Goal: Task Accomplishment & Management: Manage account settings

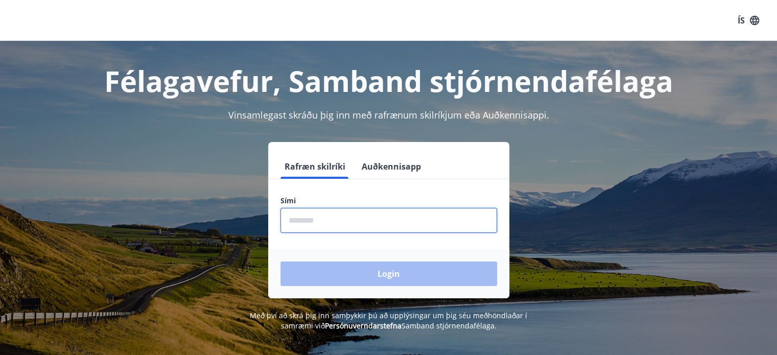
click at [455, 210] on input "phone" at bounding box center [388, 220] width 217 height 25
type input "********"
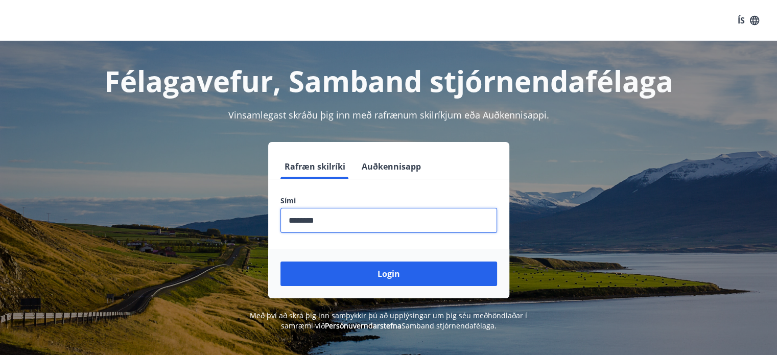
click at [386, 271] on button "Login" at bounding box center [388, 273] width 217 height 25
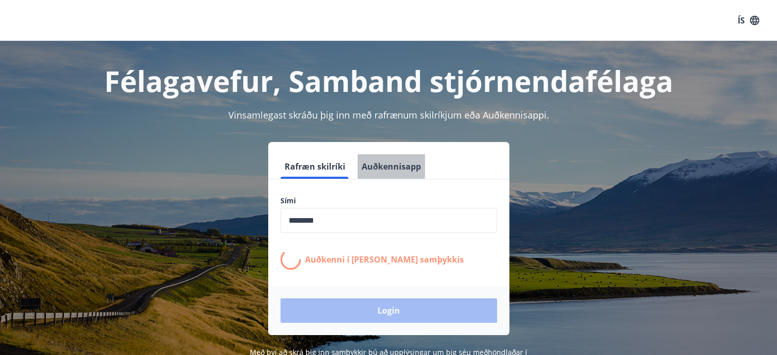
click at [382, 161] on button "Auðkennisapp" at bounding box center [391, 166] width 67 height 25
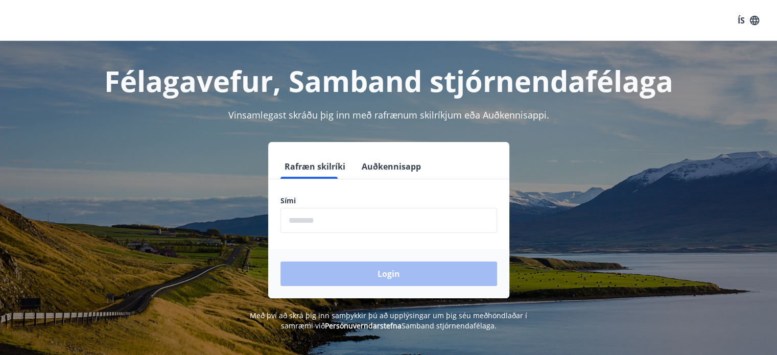
click at [382, 169] on button "Auðkennisapp" at bounding box center [391, 166] width 67 height 25
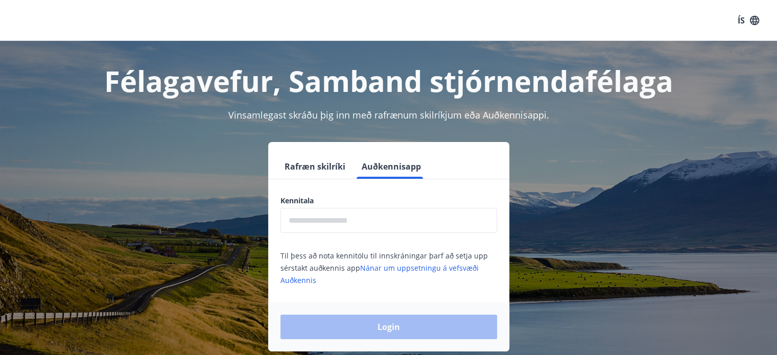
click at [363, 216] on input "text" at bounding box center [388, 220] width 217 height 25
type input "**********"
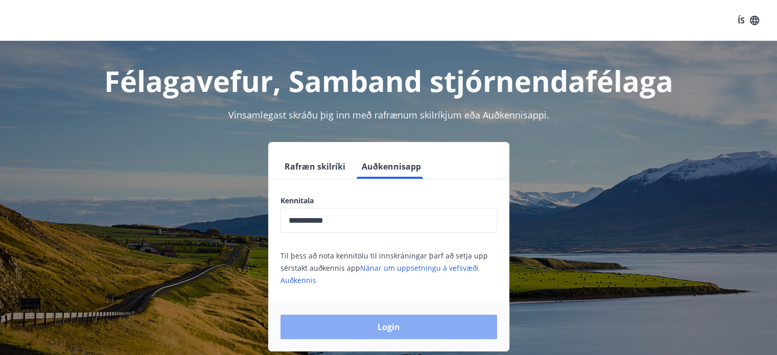
click at [370, 322] on button "Login" at bounding box center [388, 327] width 217 height 25
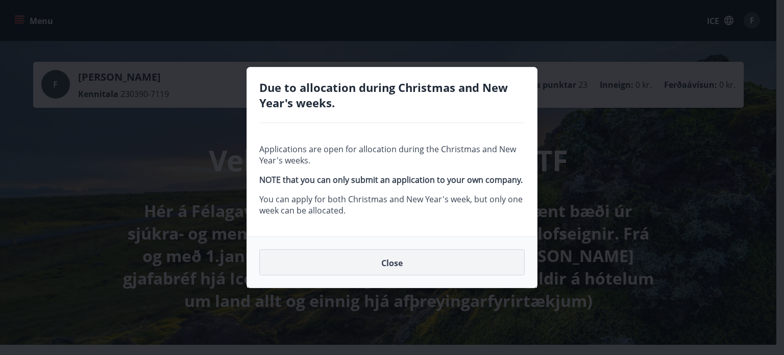
click at [415, 260] on button "Close" at bounding box center [392, 262] width 266 height 27
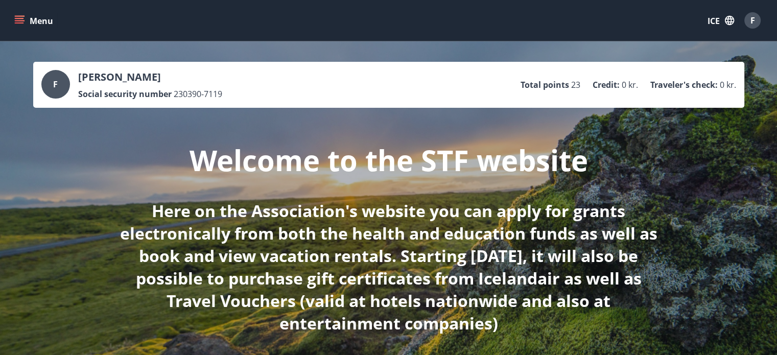
click at [50, 20] on font "Menu" at bounding box center [41, 20] width 23 height 11
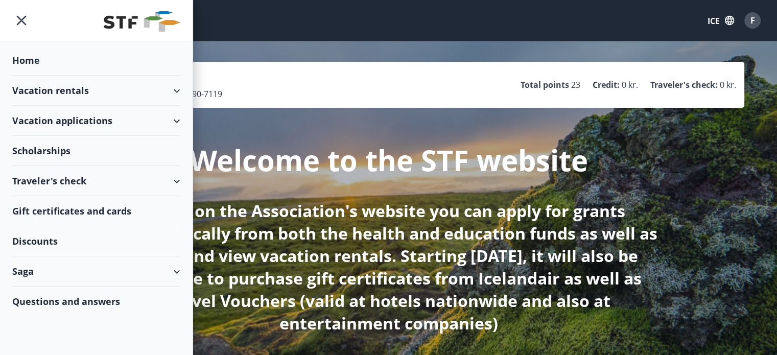
click at [51, 145] on font "Scholarships" at bounding box center [41, 151] width 58 height 12
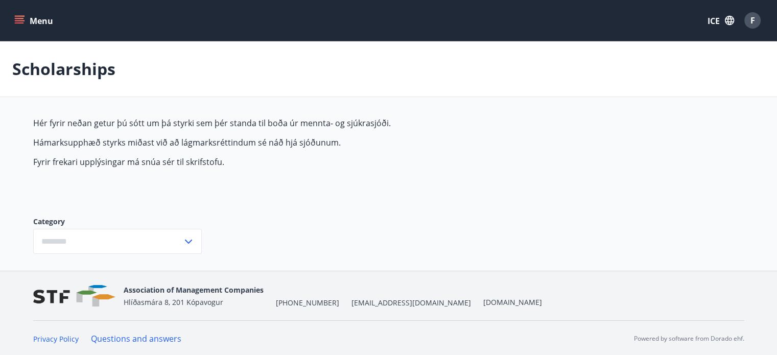
type input "***"
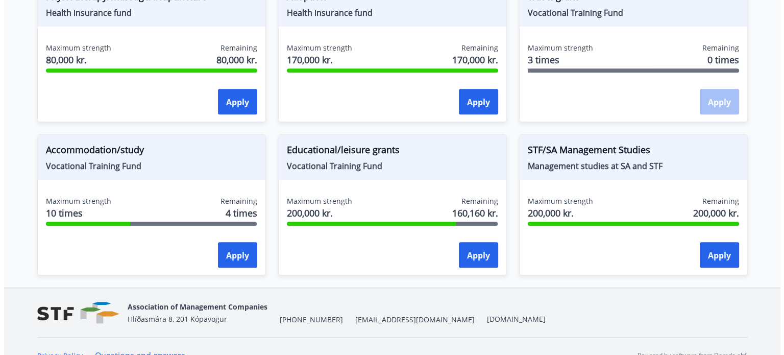
scroll to position [918, 0]
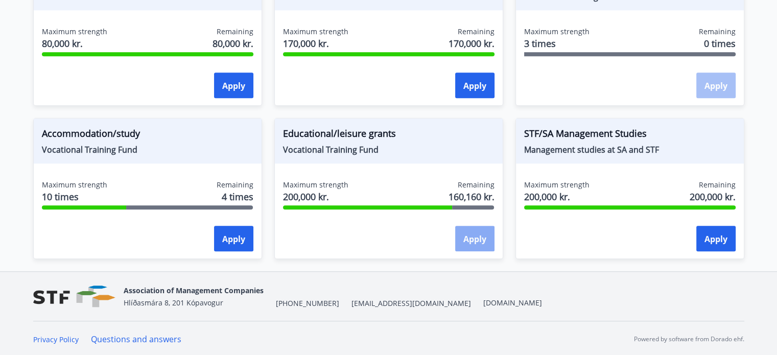
click at [482, 243] on font "Apply" at bounding box center [474, 238] width 23 height 11
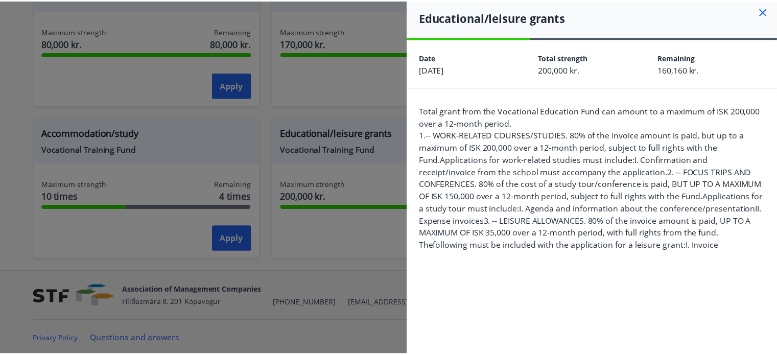
scroll to position [0, 0]
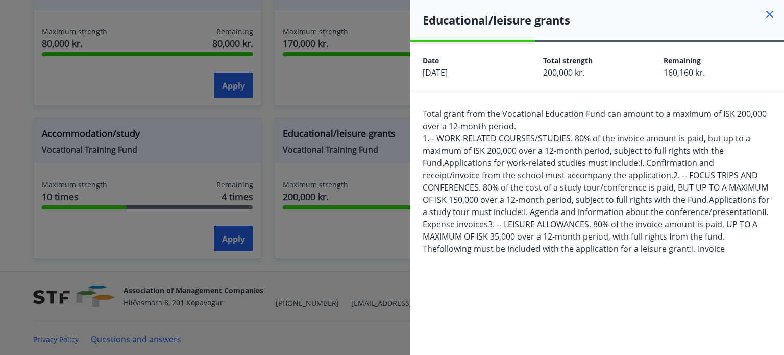
click at [764, 13] on icon at bounding box center [770, 14] width 12 height 12
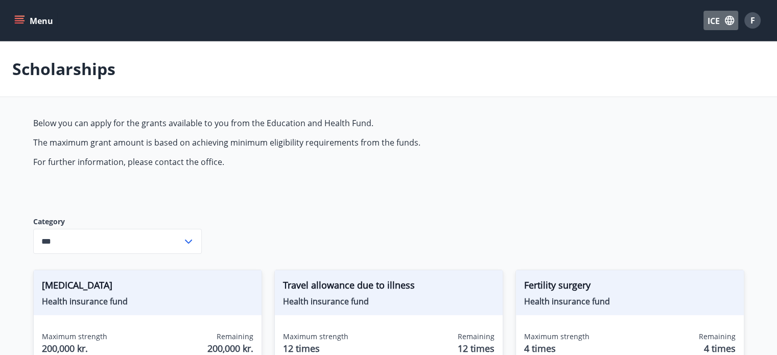
click at [717, 21] on font "ICE" at bounding box center [713, 20] width 12 height 11
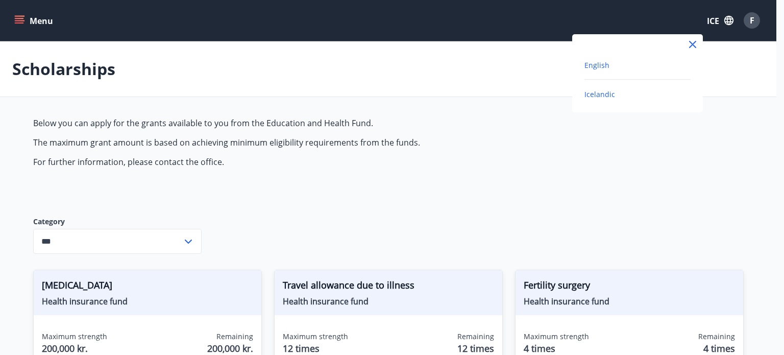
click at [605, 66] on span "English" at bounding box center [597, 65] width 25 height 10
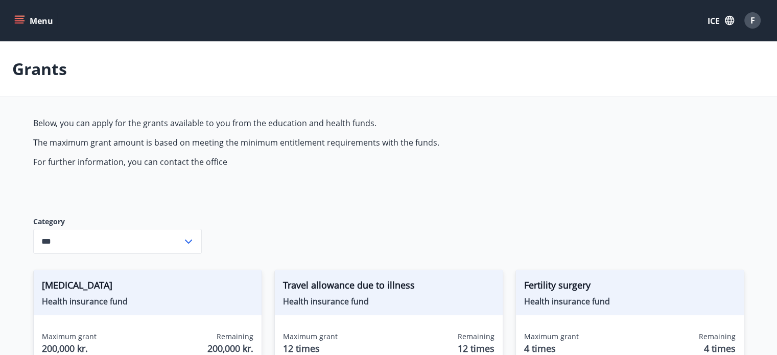
click at [35, 22] on font "Menu" at bounding box center [41, 20] width 23 height 11
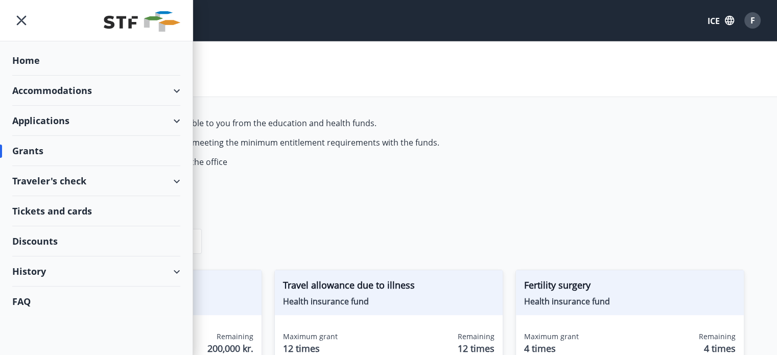
click at [54, 116] on div "Applications" at bounding box center [96, 121] width 168 height 30
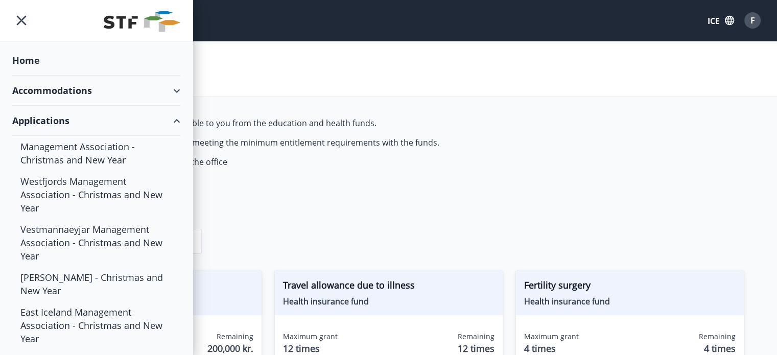
click at [76, 92] on div "Accommodations" at bounding box center [96, 91] width 168 height 30
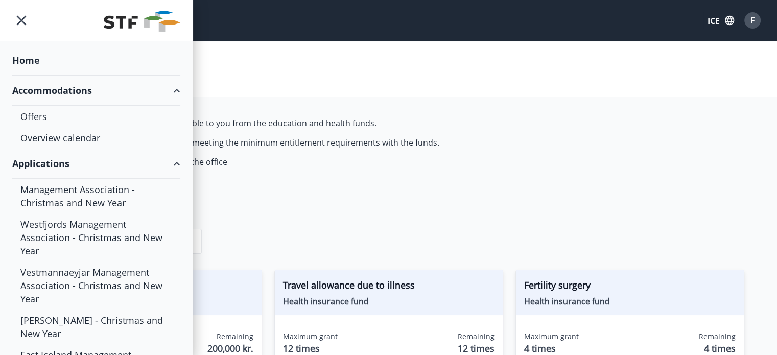
click at [23, 59] on div "Home" at bounding box center [96, 60] width 168 height 30
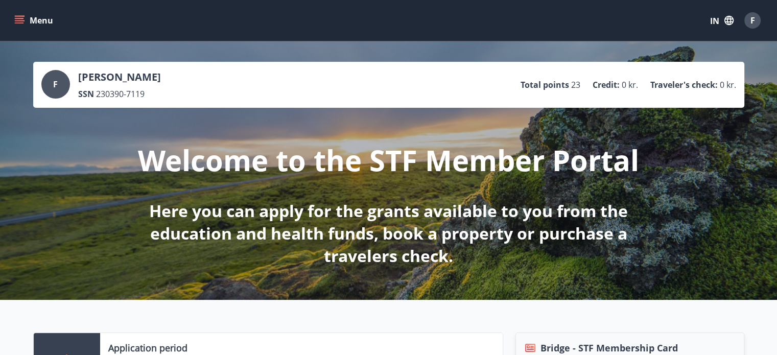
click at [64, 83] on div "F" at bounding box center [55, 84] width 29 height 29
click at [57, 82] on font "F" at bounding box center [55, 84] width 5 height 11
click at [749, 21] on div "F" at bounding box center [752, 20] width 16 height 16
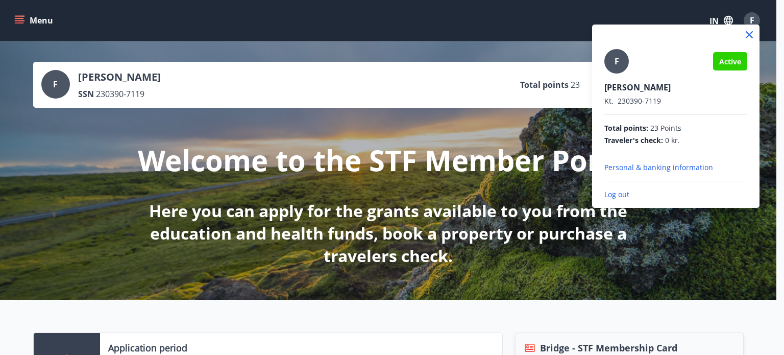
click at [663, 164] on p "Personal & banking information" at bounding box center [676, 167] width 143 height 10
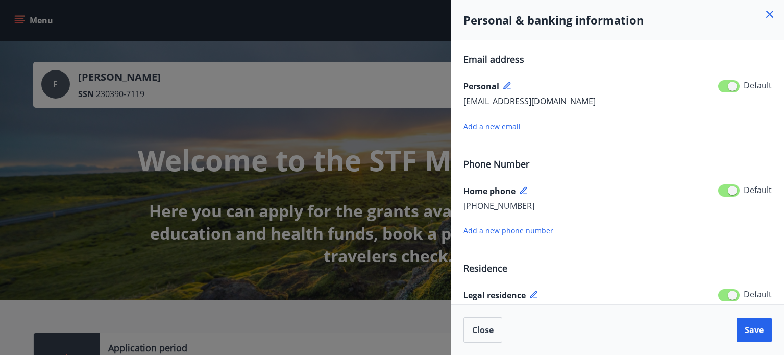
drag, startPoint x: 768, startPoint y: 12, endPoint x: 708, endPoint y: 19, distance: 60.2
click at [768, 12] on icon at bounding box center [770, 14] width 12 height 12
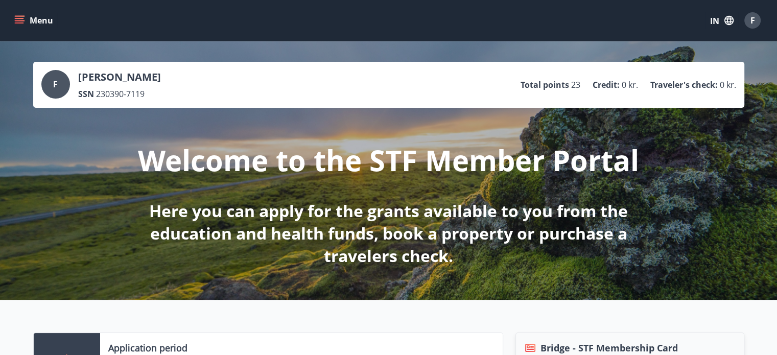
click at [37, 20] on button "Menu" at bounding box center [34, 20] width 45 height 18
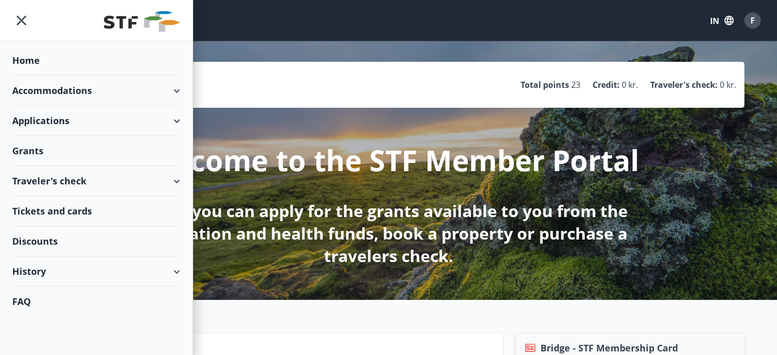
click at [75, 273] on div "History" at bounding box center [96, 271] width 168 height 30
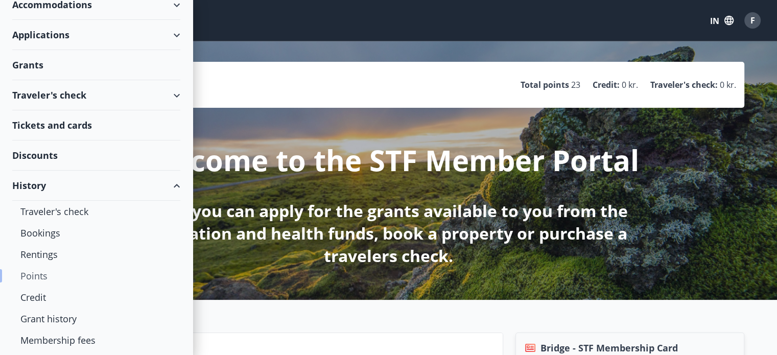
scroll to position [102, 0]
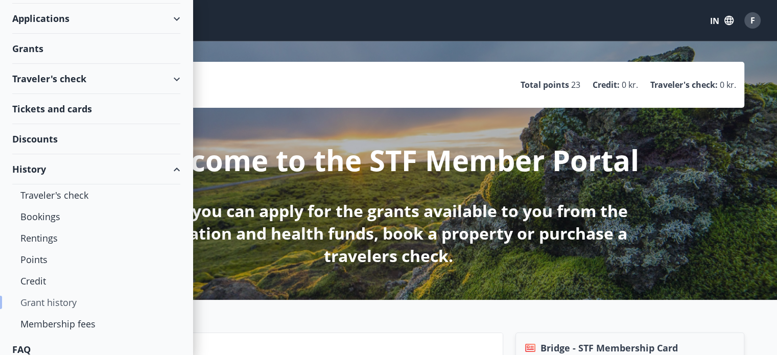
click at [76, 295] on div "Grant history" at bounding box center [96, 302] width 152 height 21
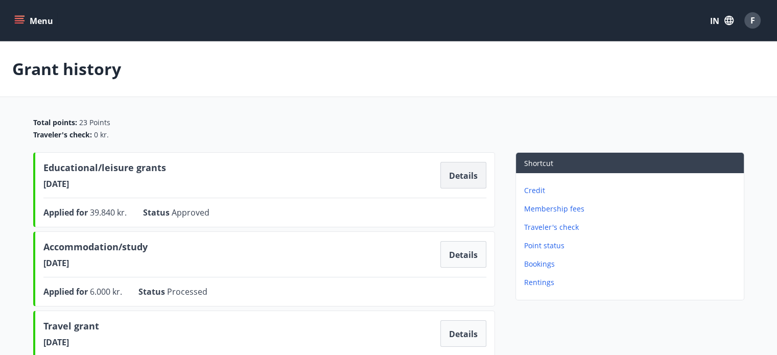
click at [460, 179] on font "Details" at bounding box center [463, 175] width 29 height 11
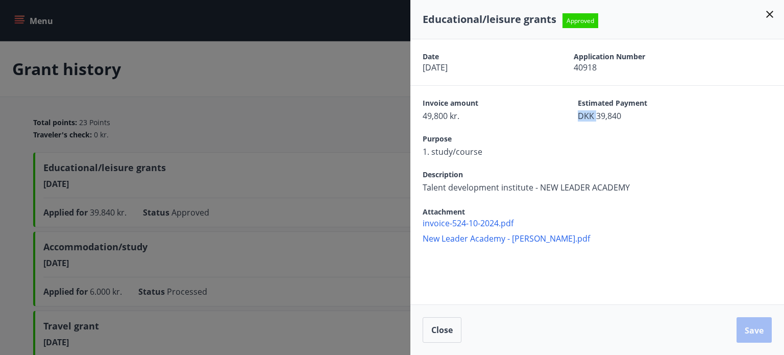
drag, startPoint x: 582, startPoint y: 117, endPoint x: 597, endPoint y: 117, distance: 14.8
click at [597, 117] on font "DKK 39,840" at bounding box center [599, 115] width 43 height 11
click at [768, 15] on icon at bounding box center [770, 14] width 12 height 12
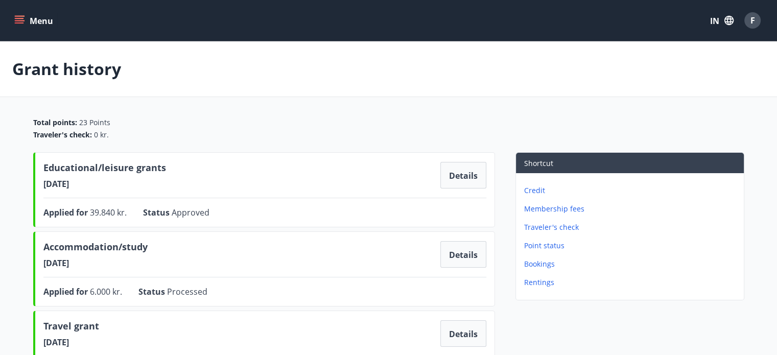
click at [751, 20] on font "F" at bounding box center [752, 20] width 5 height 11
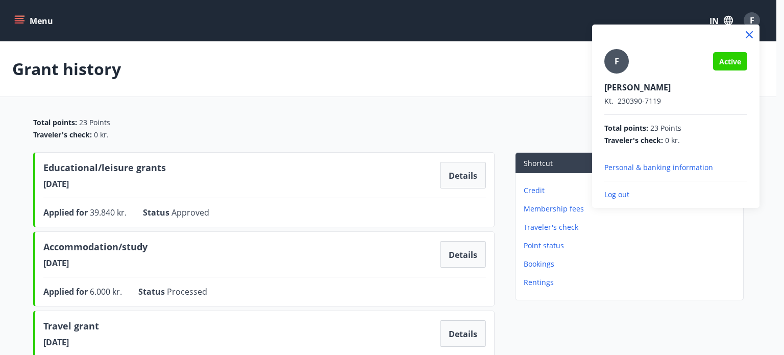
click at [616, 196] on font "Log out" at bounding box center [617, 194] width 25 height 10
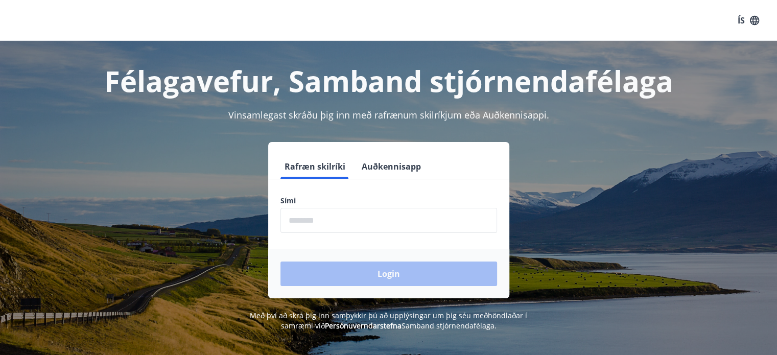
click at [409, 164] on button "Auðkennisapp" at bounding box center [391, 166] width 67 height 25
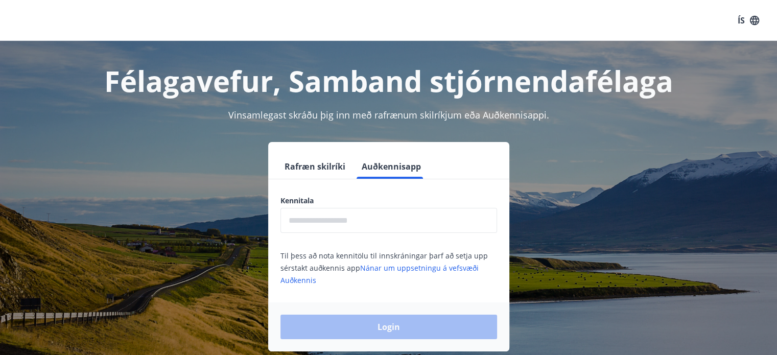
click at [358, 223] on input "text" at bounding box center [388, 220] width 217 height 25
type input "**********"
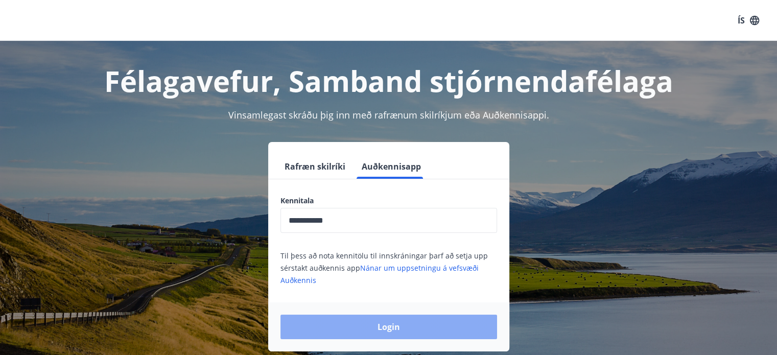
click at [381, 326] on button "Login" at bounding box center [388, 327] width 217 height 25
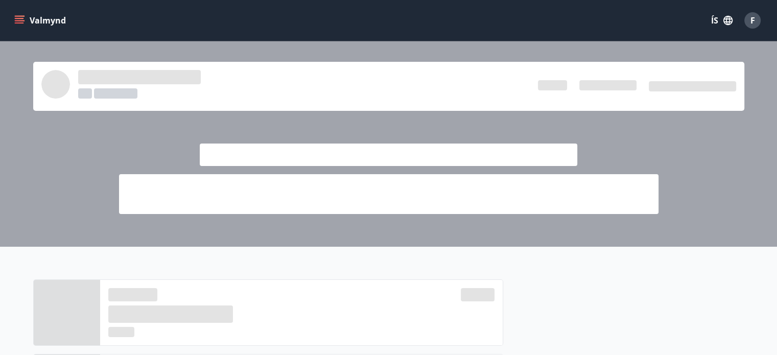
click at [715, 20] on button "ÍS" at bounding box center [721, 20] width 33 height 18
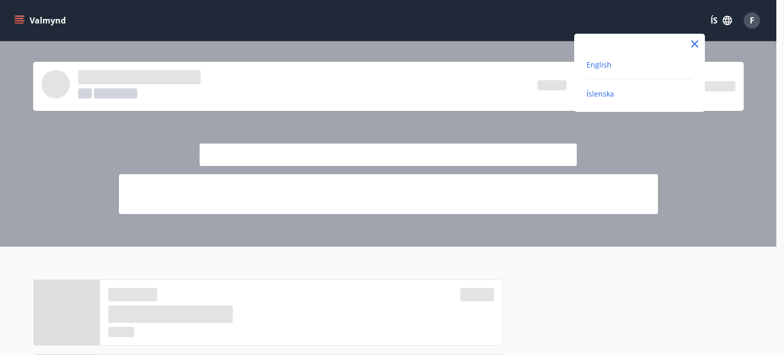
click at [605, 66] on span "English" at bounding box center [599, 65] width 25 height 10
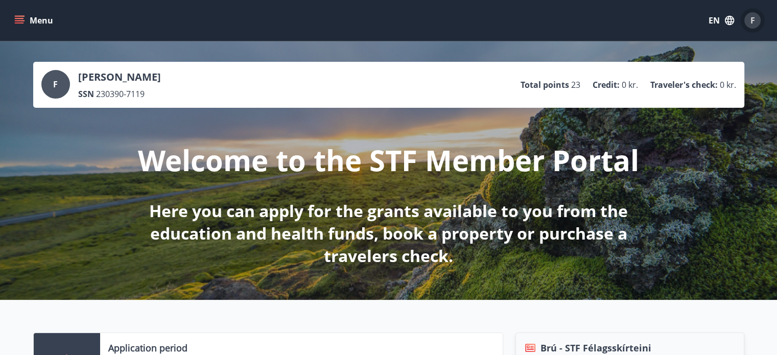
click at [754, 24] on span "F" at bounding box center [752, 20] width 5 height 11
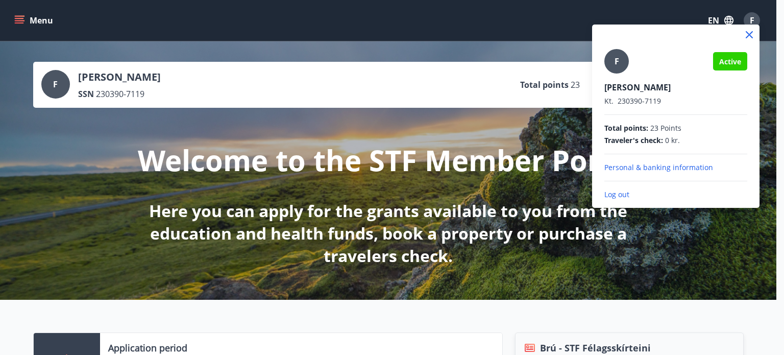
click at [46, 20] on div at bounding box center [392, 177] width 784 height 355
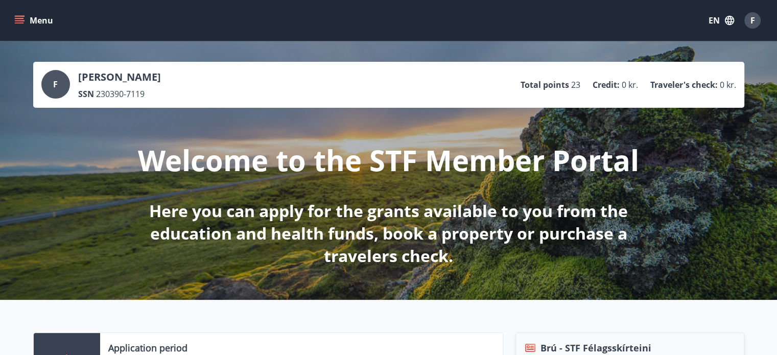
click at [26, 22] on button "Menu" at bounding box center [34, 20] width 45 height 18
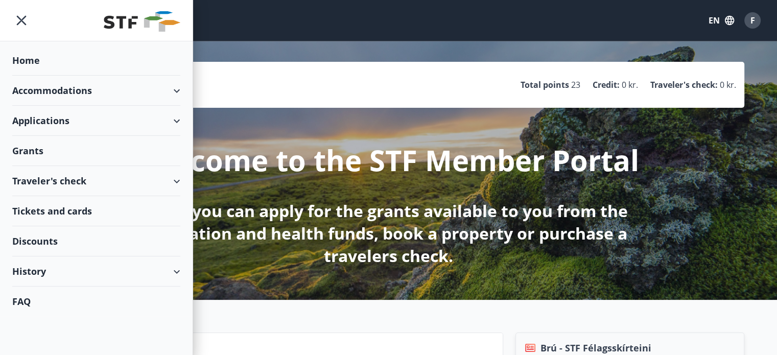
click at [42, 275] on div "History" at bounding box center [96, 271] width 168 height 30
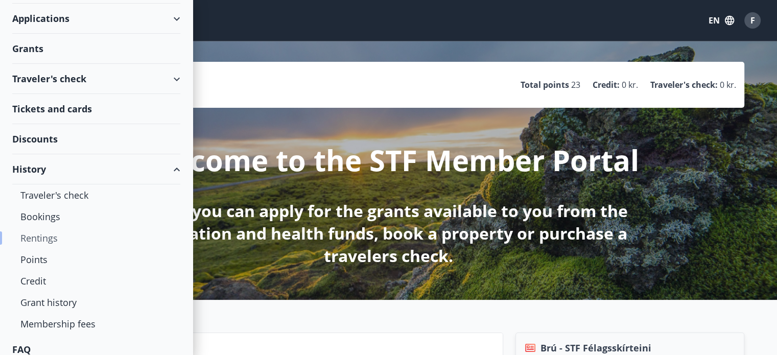
scroll to position [110, 0]
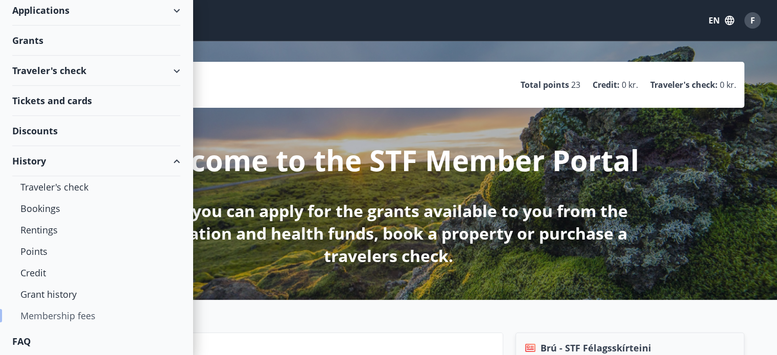
click at [75, 316] on div "Membership fees" at bounding box center [96, 315] width 152 height 21
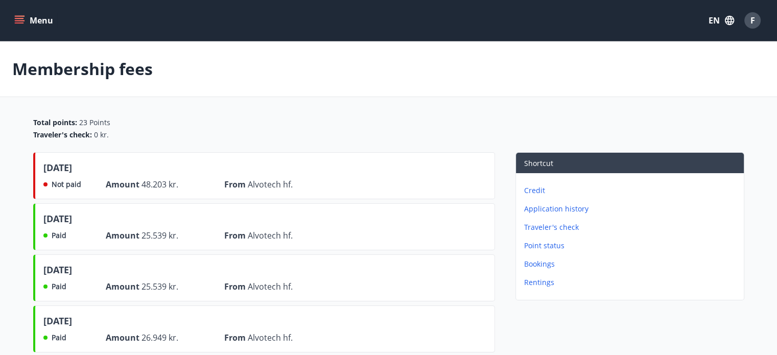
click at [748, 22] on div "F" at bounding box center [752, 20] width 16 height 16
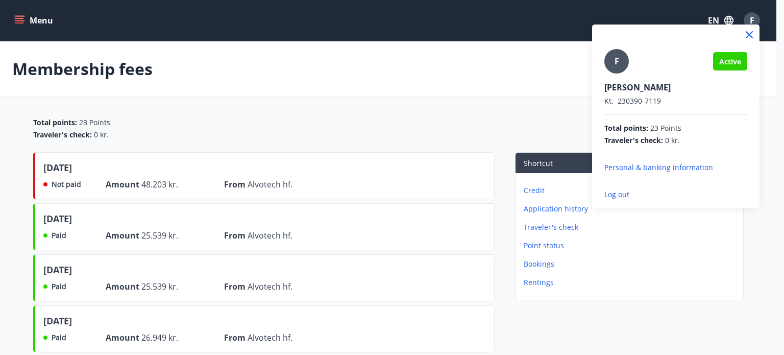
click at [622, 199] on p "Log out" at bounding box center [676, 194] width 143 height 10
